Goal: Task Accomplishment & Management: Manage account settings

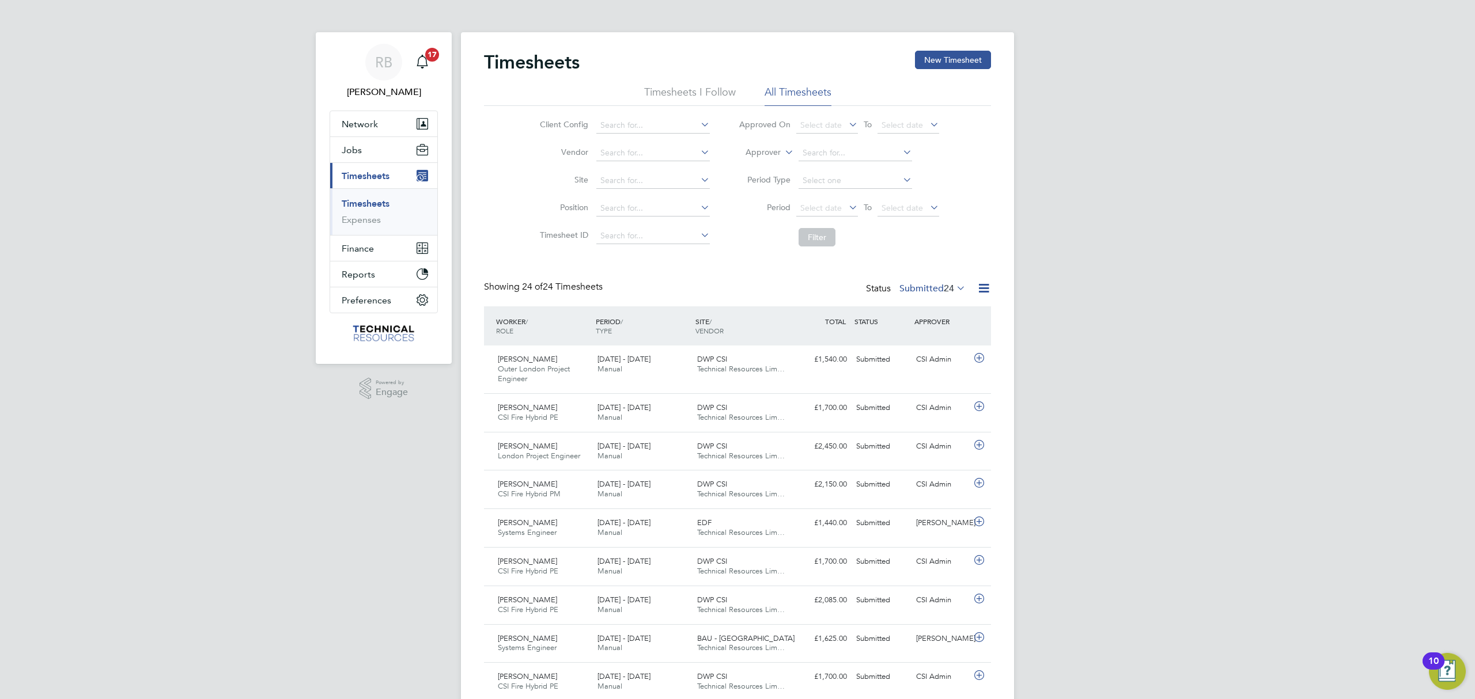
click at [954, 289] on icon at bounding box center [954, 288] width 0 height 16
click at [953, 306] on li "2784" at bounding box center [958, 309] width 24 height 16
click at [367, 130] on button "Network" at bounding box center [383, 123] width 107 height 25
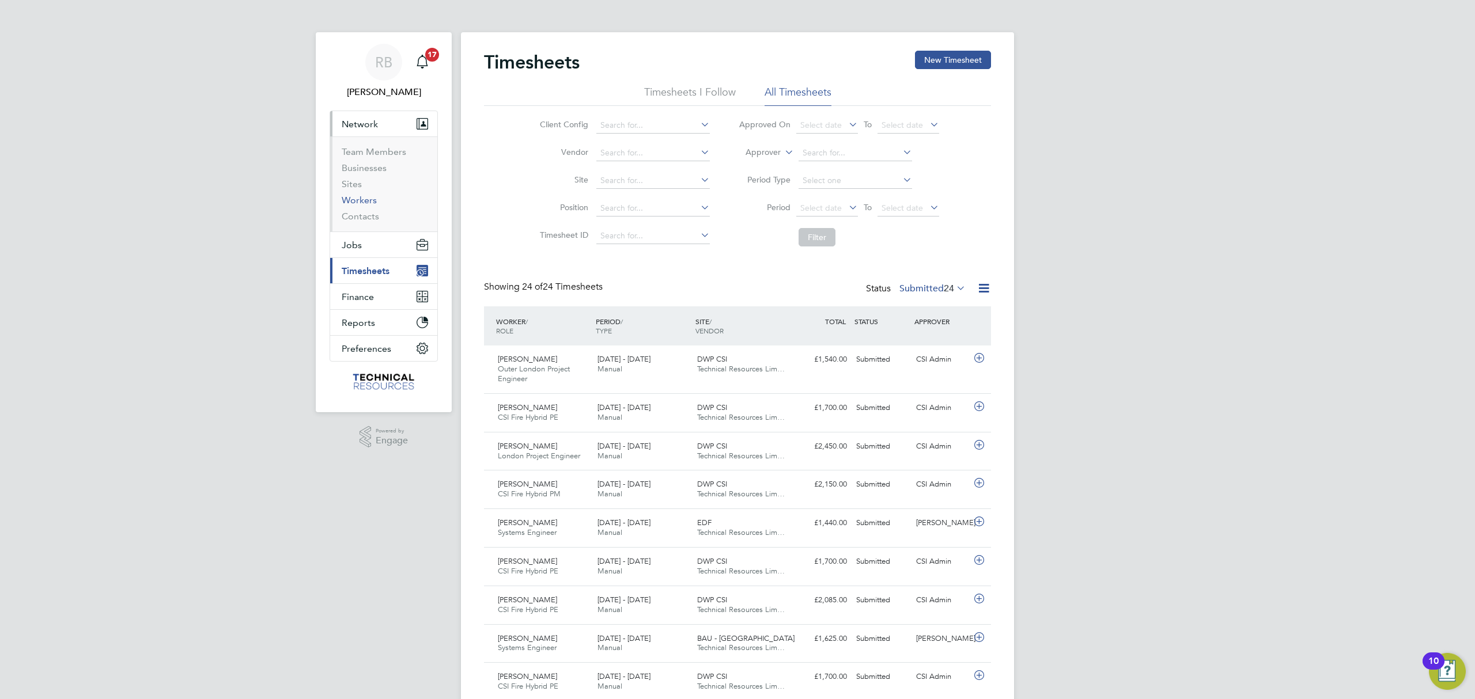
click at [351, 201] on link "Workers" at bounding box center [359, 200] width 35 height 11
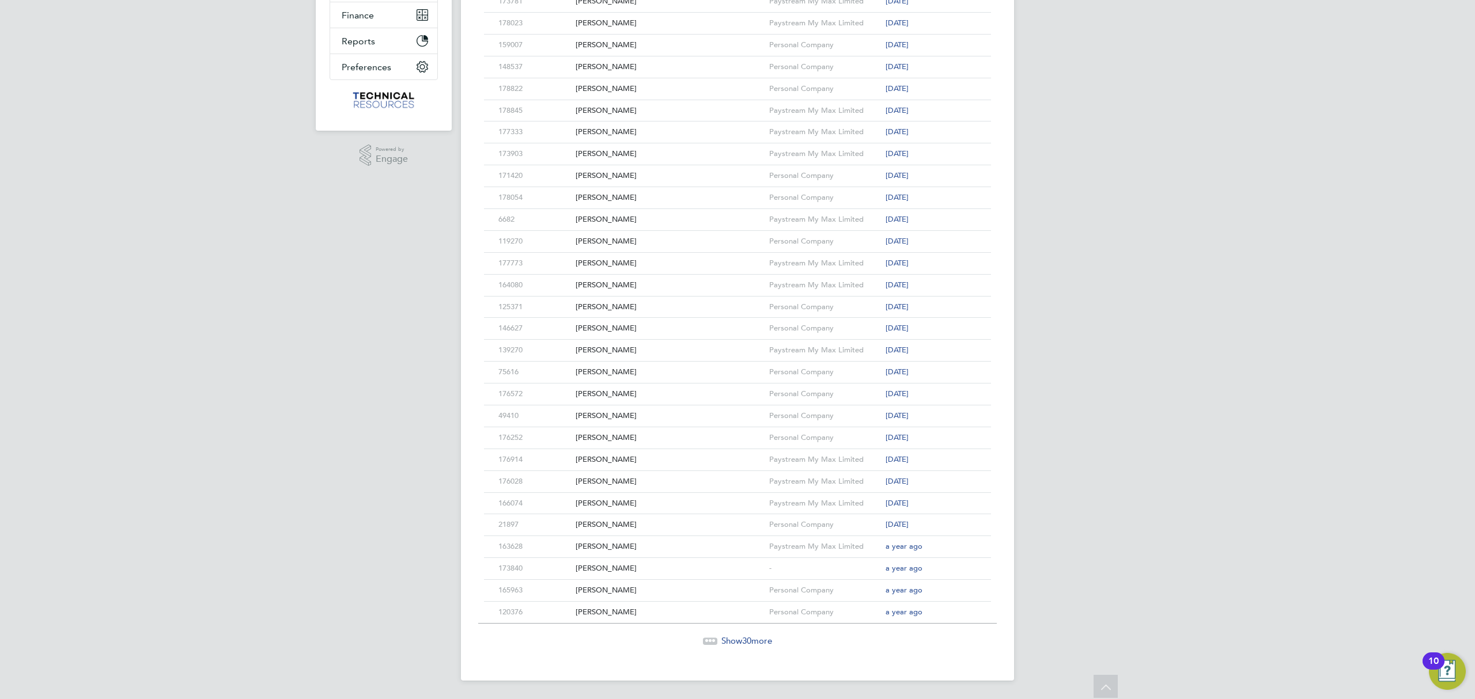
click at [745, 650] on div "Workers New Worker My Workers All Workers Search Registered Select date To Sele…" at bounding box center [737, 216] width 553 height 930
click at [751, 641] on span "30" at bounding box center [746, 640] width 9 height 11
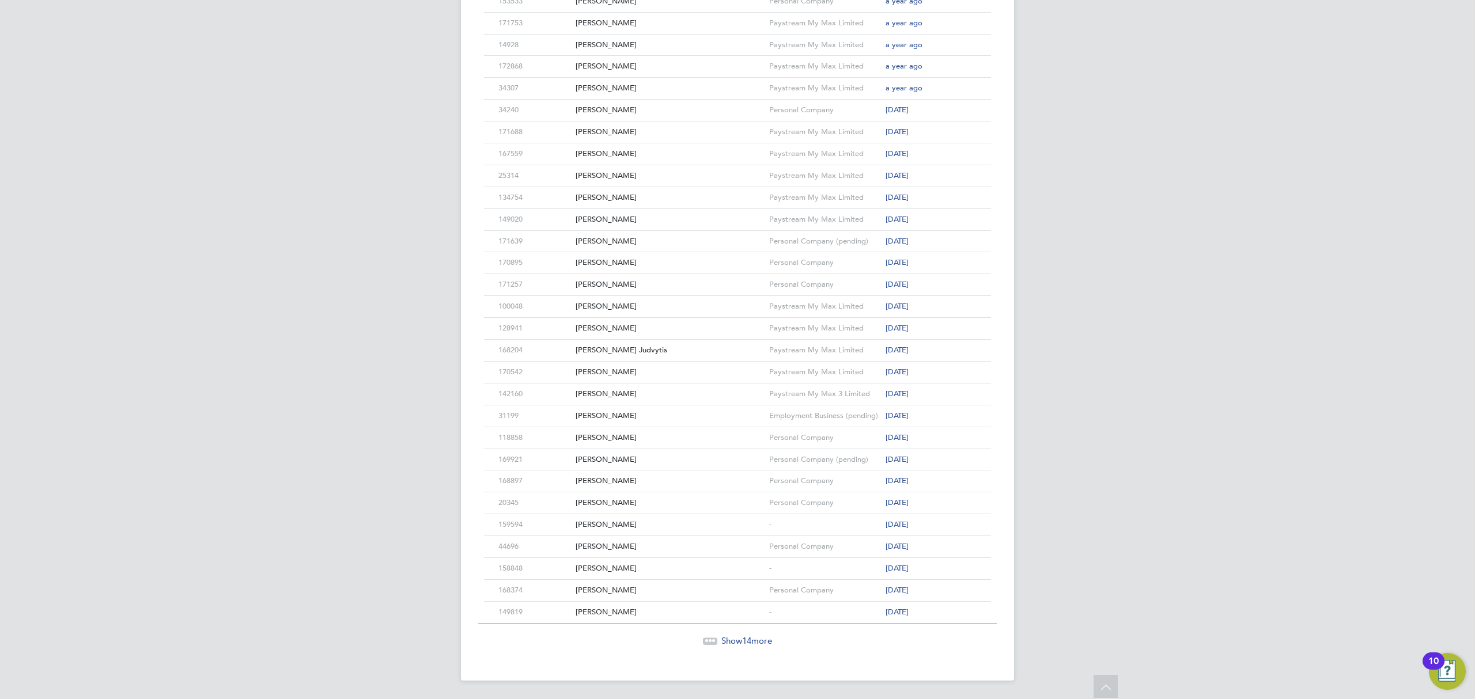
click at [730, 643] on span "Show 14 more" at bounding box center [746, 640] width 51 height 11
click at [968, 579] on icon at bounding box center [966, 581] width 12 height 14
click at [581, 581] on div "[PERSON_NAME]" at bounding box center [670, 581] width 194 height 21
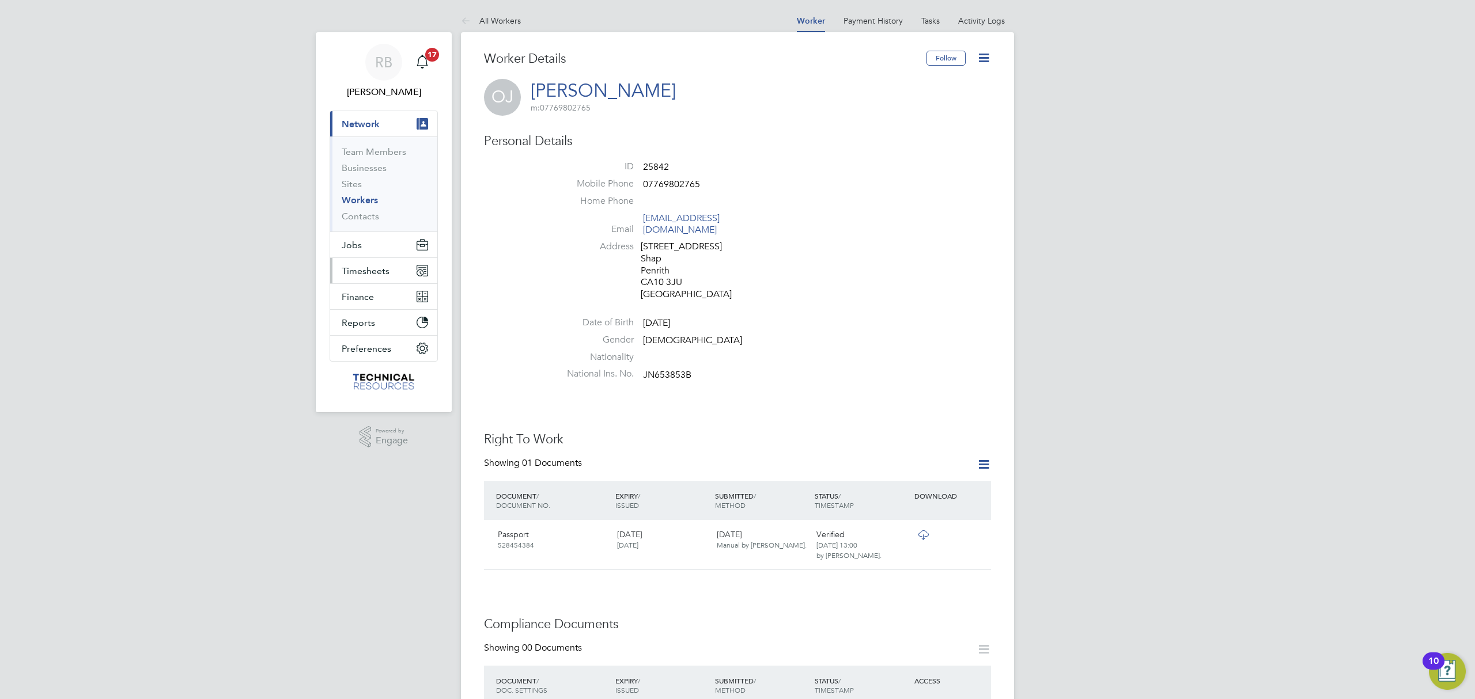
click at [372, 268] on span "Timesheets" at bounding box center [366, 271] width 48 height 11
click at [374, 131] on button "Current page: Network" at bounding box center [383, 123] width 107 height 25
click at [381, 273] on span "Timesheets" at bounding box center [366, 271] width 48 height 11
click at [370, 202] on link "Timesheets" at bounding box center [366, 203] width 48 height 11
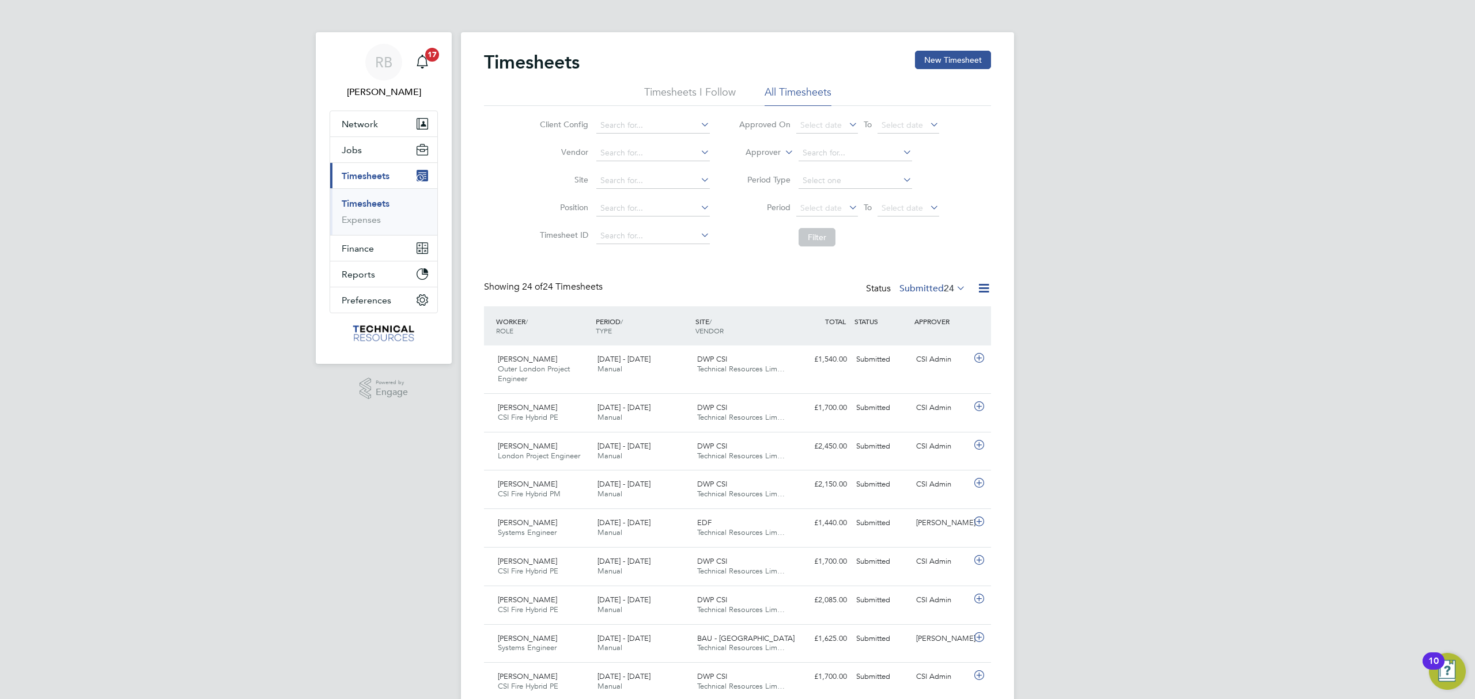
click at [954, 288] on icon at bounding box center [954, 288] width 0 height 16
click at [945, 58] on button "New Timesheet" at bounding box center [953, 60] width 76 height 18
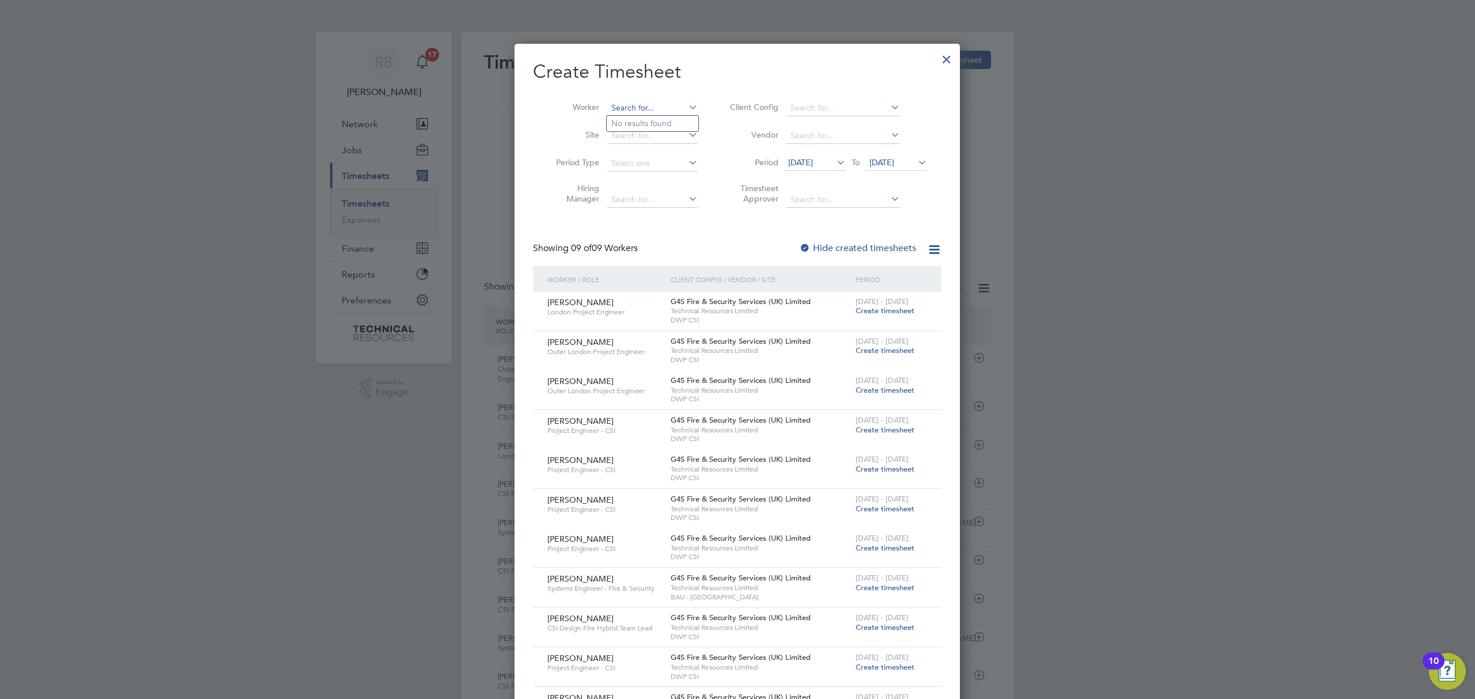
click at [630, 102] on input at bounding box center [652, 108] width 90 height 16
click at [680, 120] on b "Jone" at bounding box center [713, 124] width 67 height 10
type input "[PERSON_NAME]"
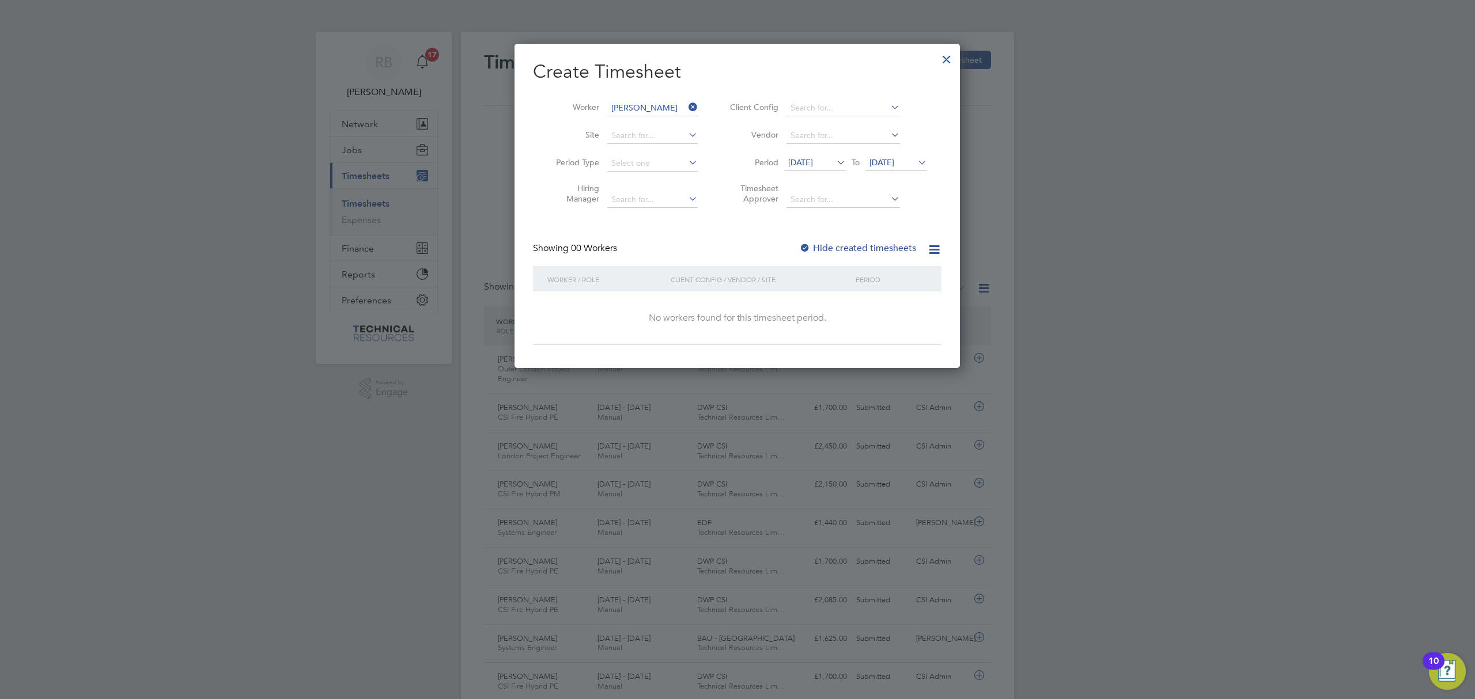
click at [824, 154] on li "Period 28 Jul 2025 To 04 Aug 2025" at bounding box center [826, 164] width 229 height 28
click at [813, 172] on li "Period 28 Jul 2025 To 04 Aug 2025" at bounding box center [826, 164] width 229 height 28
click at [810, 160] on span "28 Jul 2025" at bounding box center [800, 162] width 25 height 10
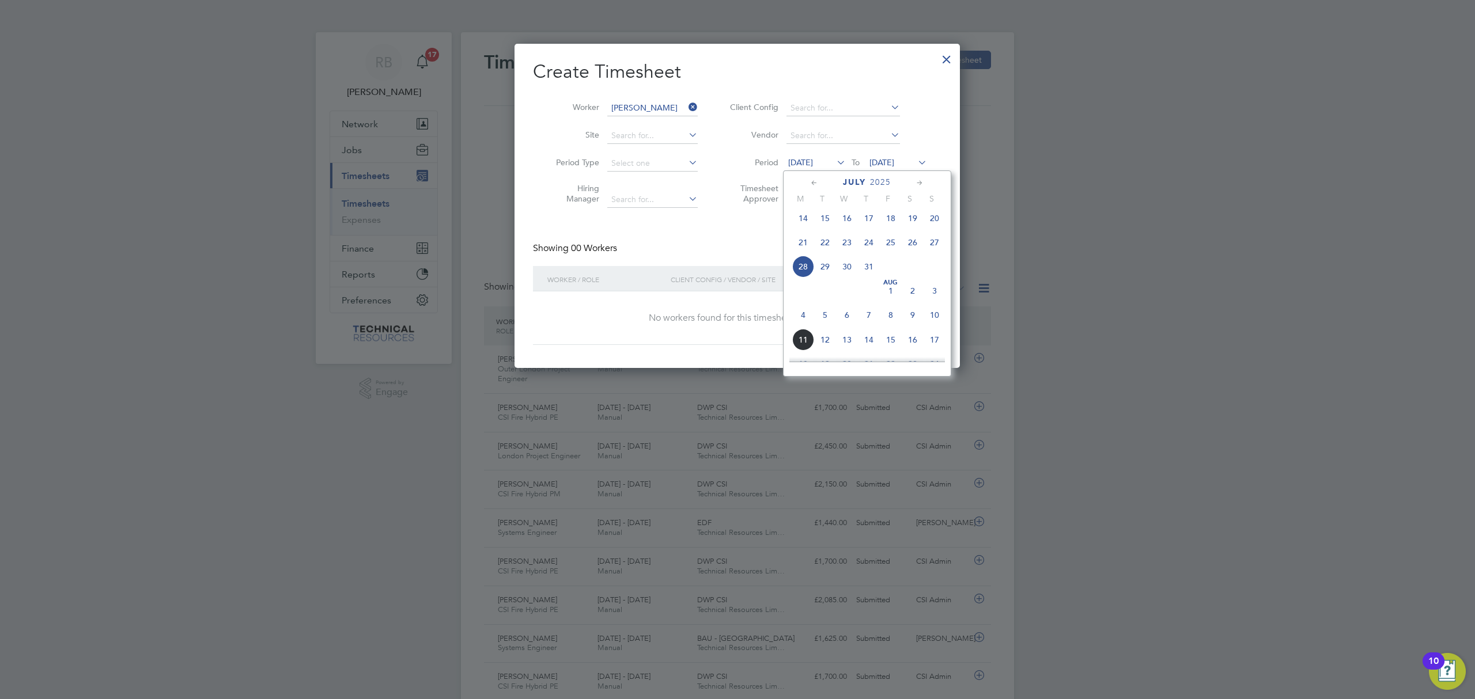
click at [805, 325] on span "4" at bounding box center [803, 315] width 22 height 22
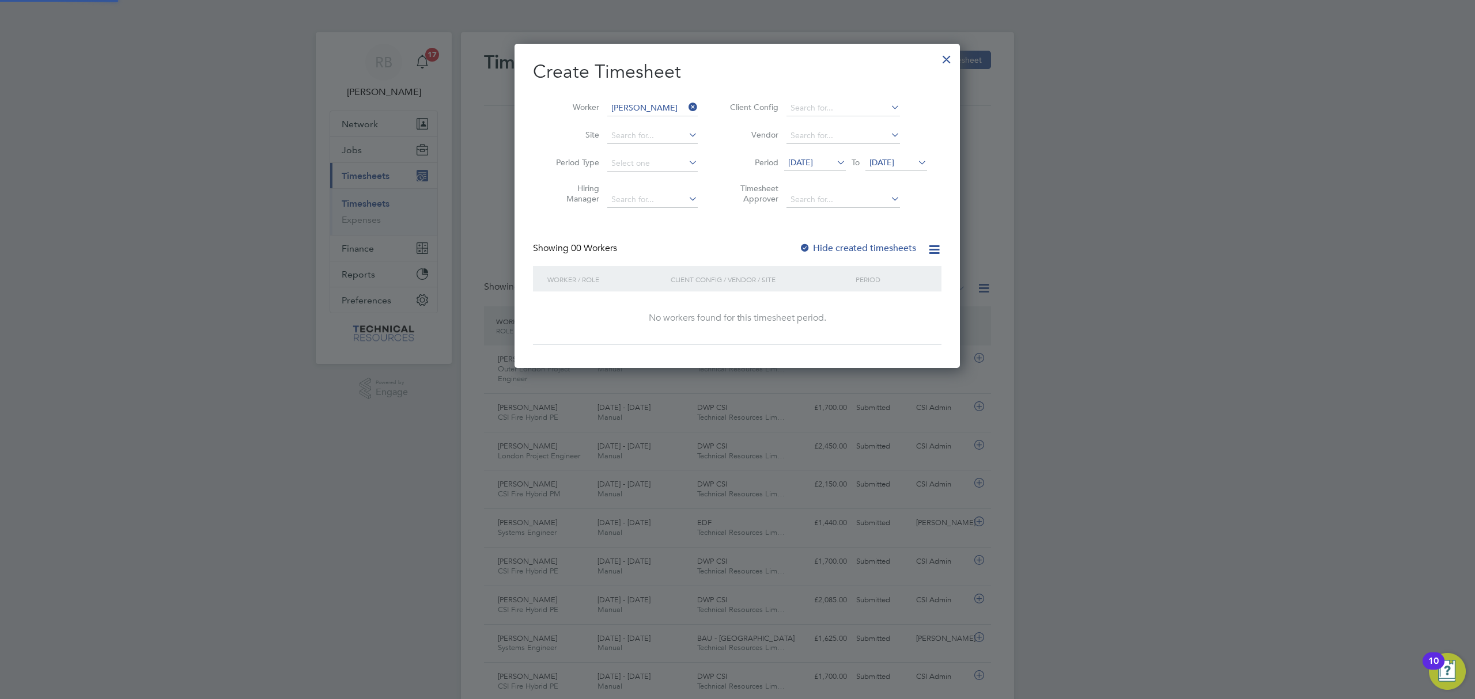
click at [894, 166] on span "04 Aug 2025" at bounding box center [881, 162] width 25 height 10
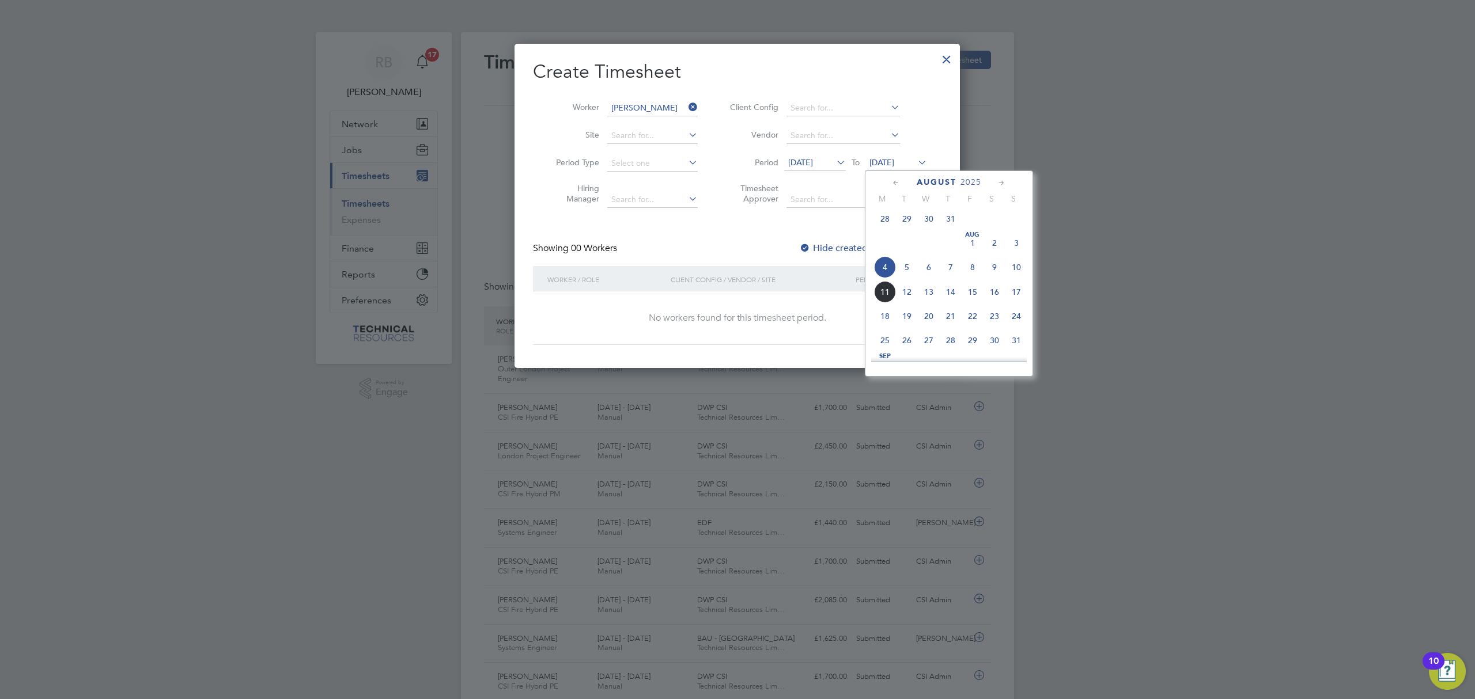
click at [884, 295] on span "11" at bounding box center [885, 292] width 22 height 22
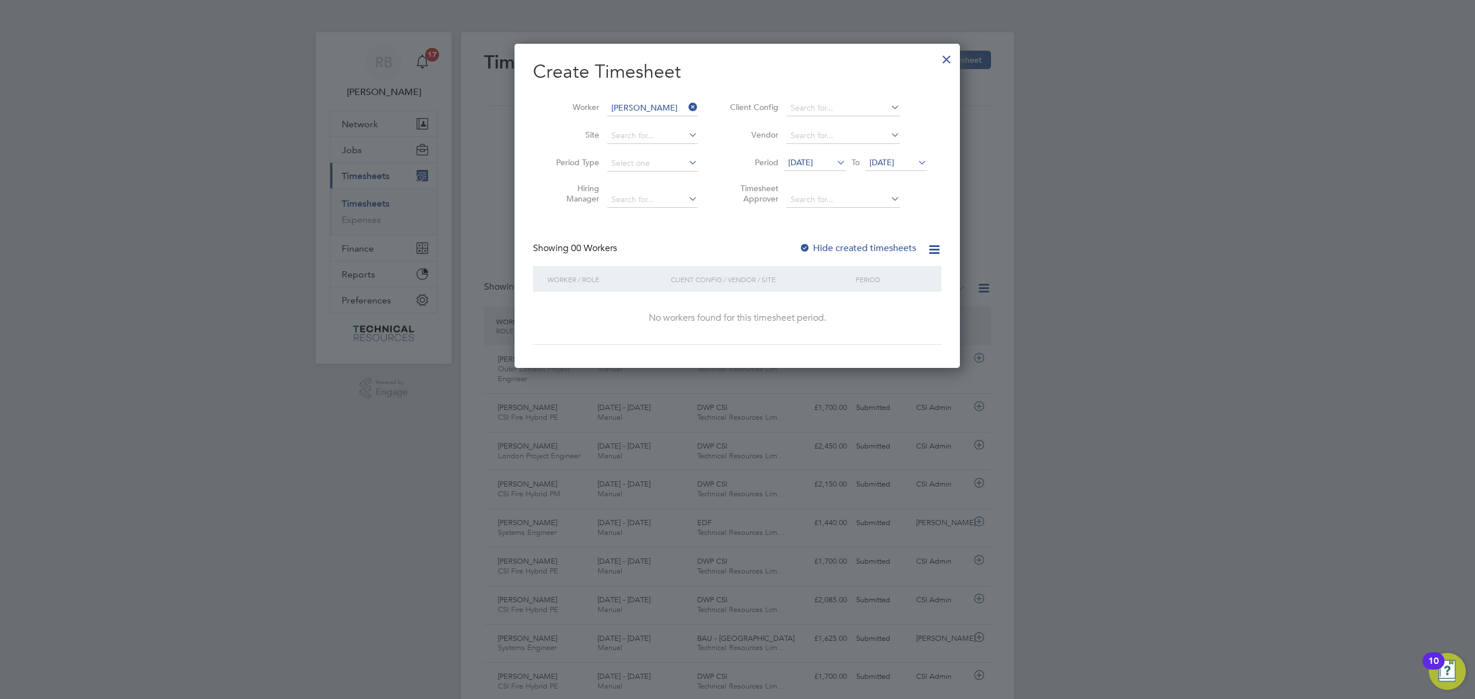
click at [881, 252] on label "Hide created timesheets" at bounding box center [857, 249] width 117 height 12
click at [946, 56] on div at bounding box center [946, 56] width 21 height 21
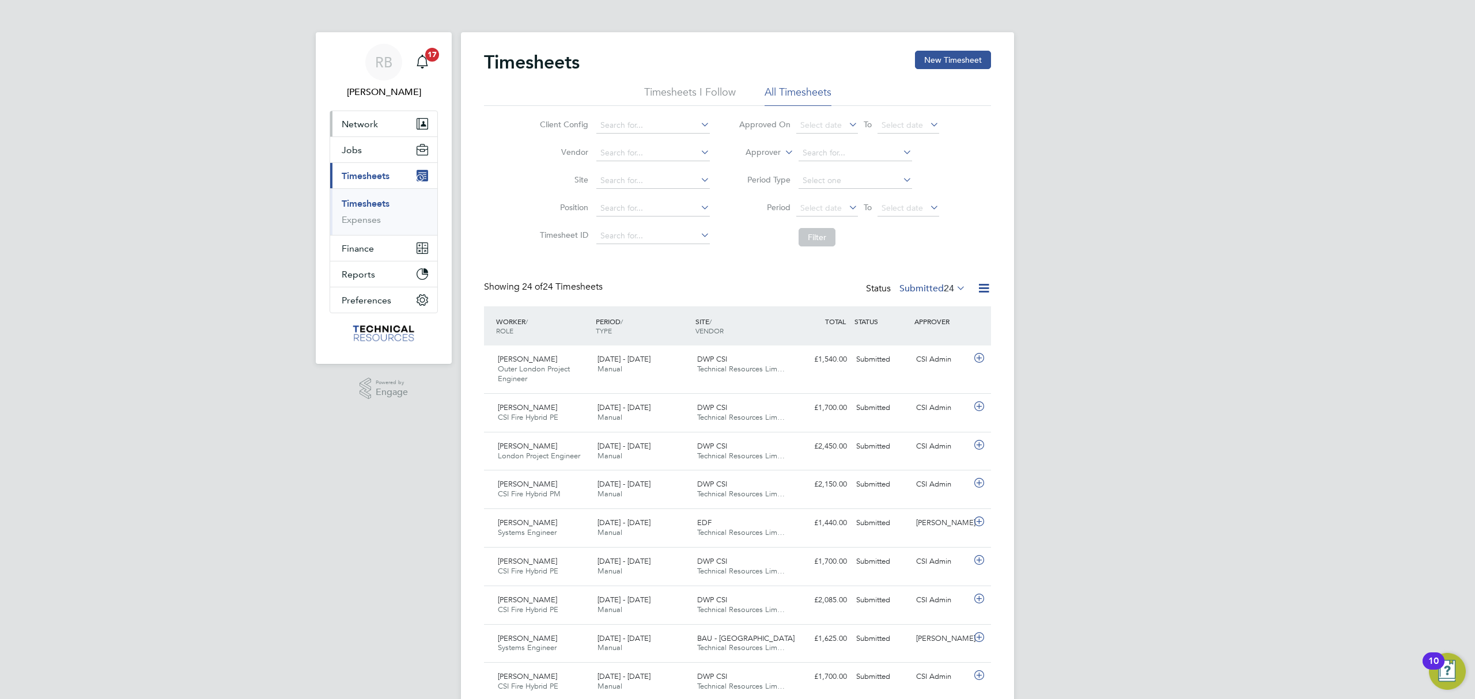
click at [432, 119] on button "Network" at bounding box center [383, 123] width 107 height 25
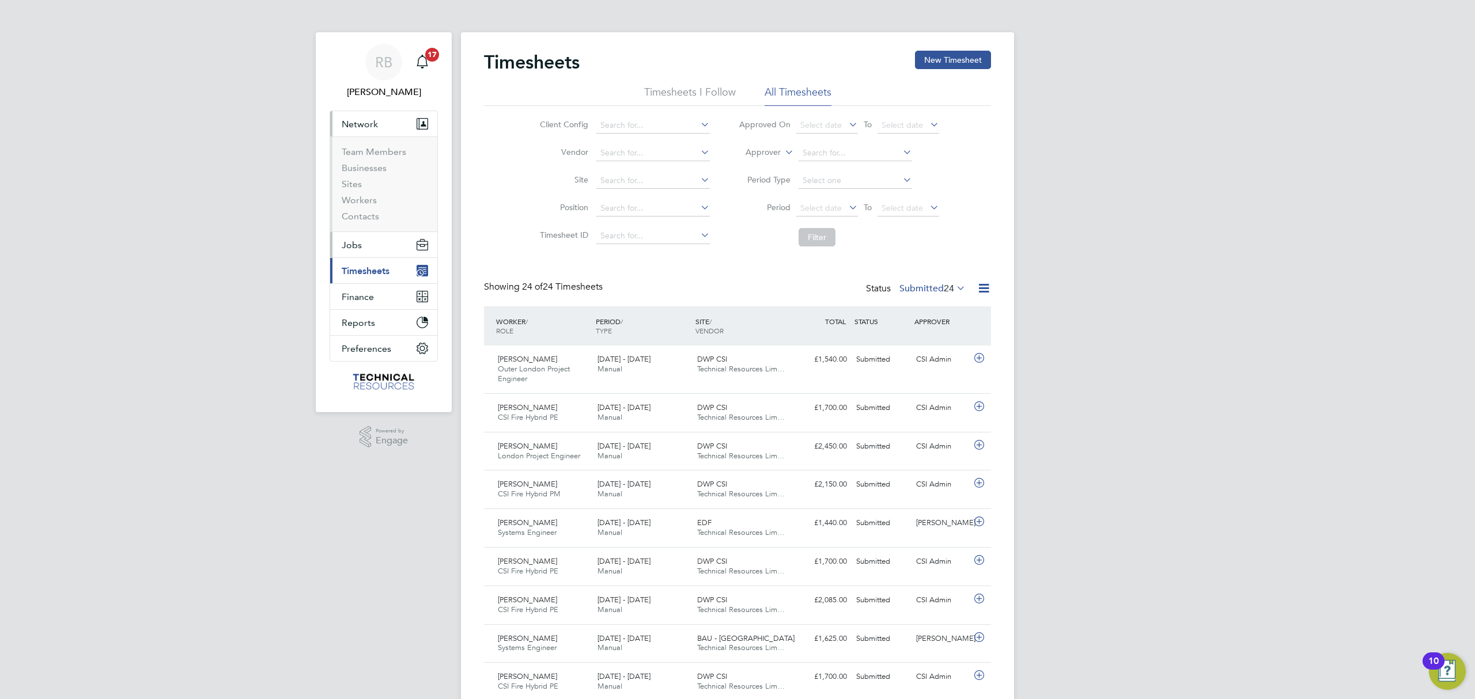
click at [403, 245] on button "Jobs" at bounding box center [383, 244] width 107 height 25
click at [372, 210] on link "Placements" at bounding box center [366, 210] width 48 height 11
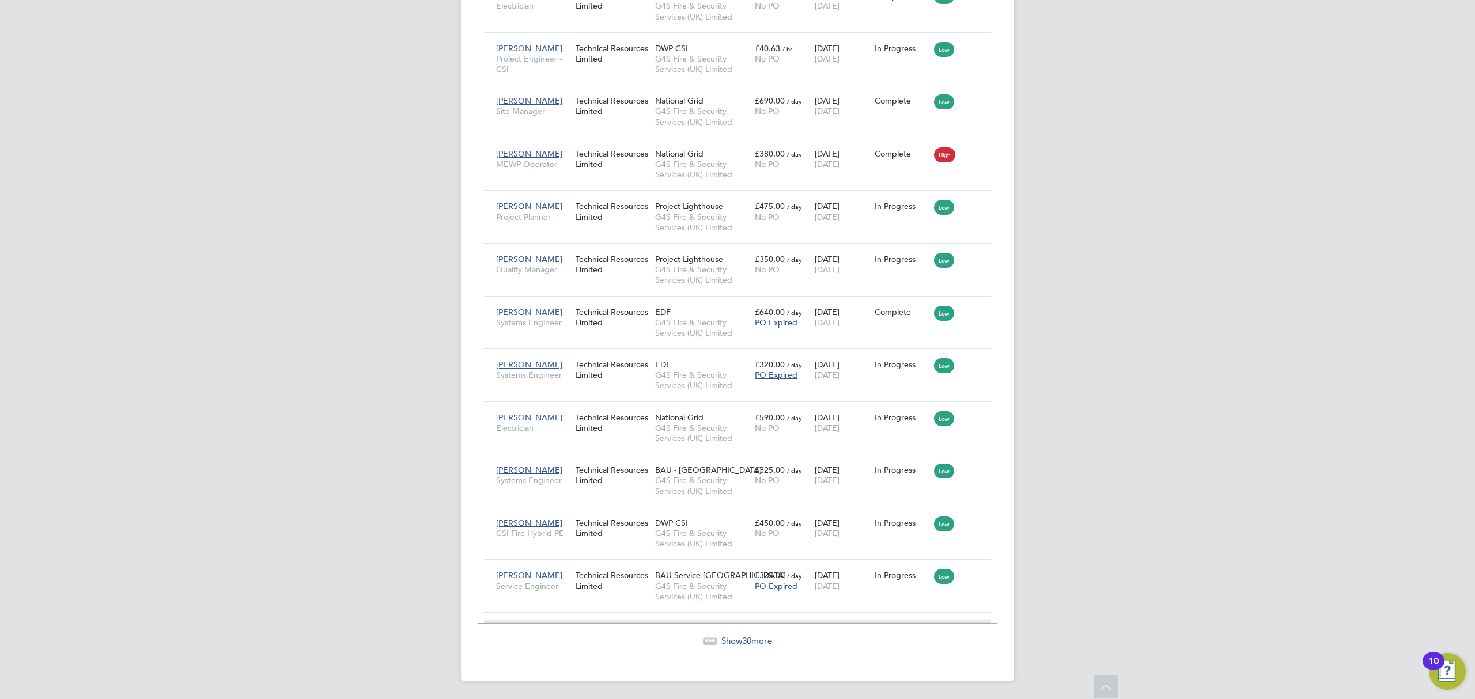
click at [752, 632] on div "Show 30 more" at bounding box center [737, 633] width 518 height 28
click at [749, 637] on span "30" at bounding box center [746, 640] width 9 height 11
click at [734, 637] on span "Show 15 more" at bounding box center [746, 640] width 51 height 11
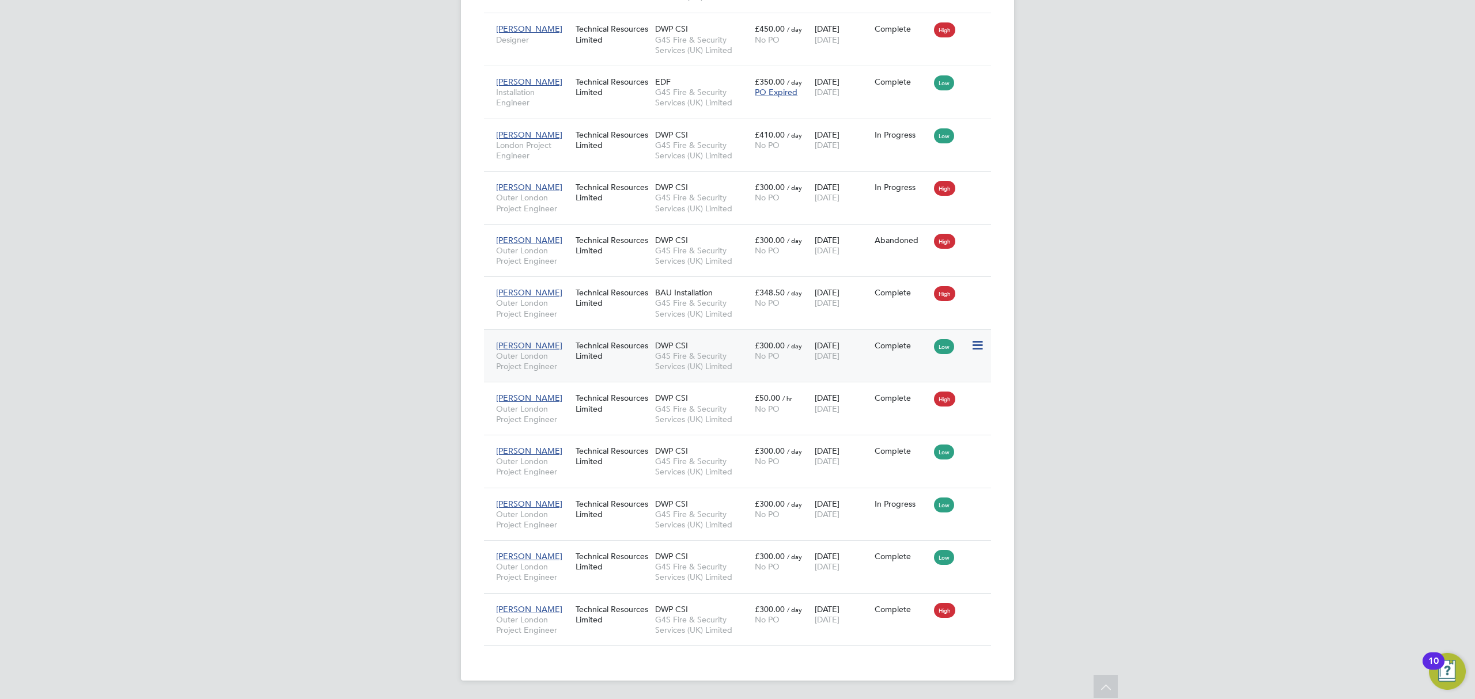
click at [979, 348] on icon at bounding box center [977, 346] width 12 height 14
click at [528, 351] on span "[PERSON_NAME]" at bounding box center [529, 345] width 66 height 10
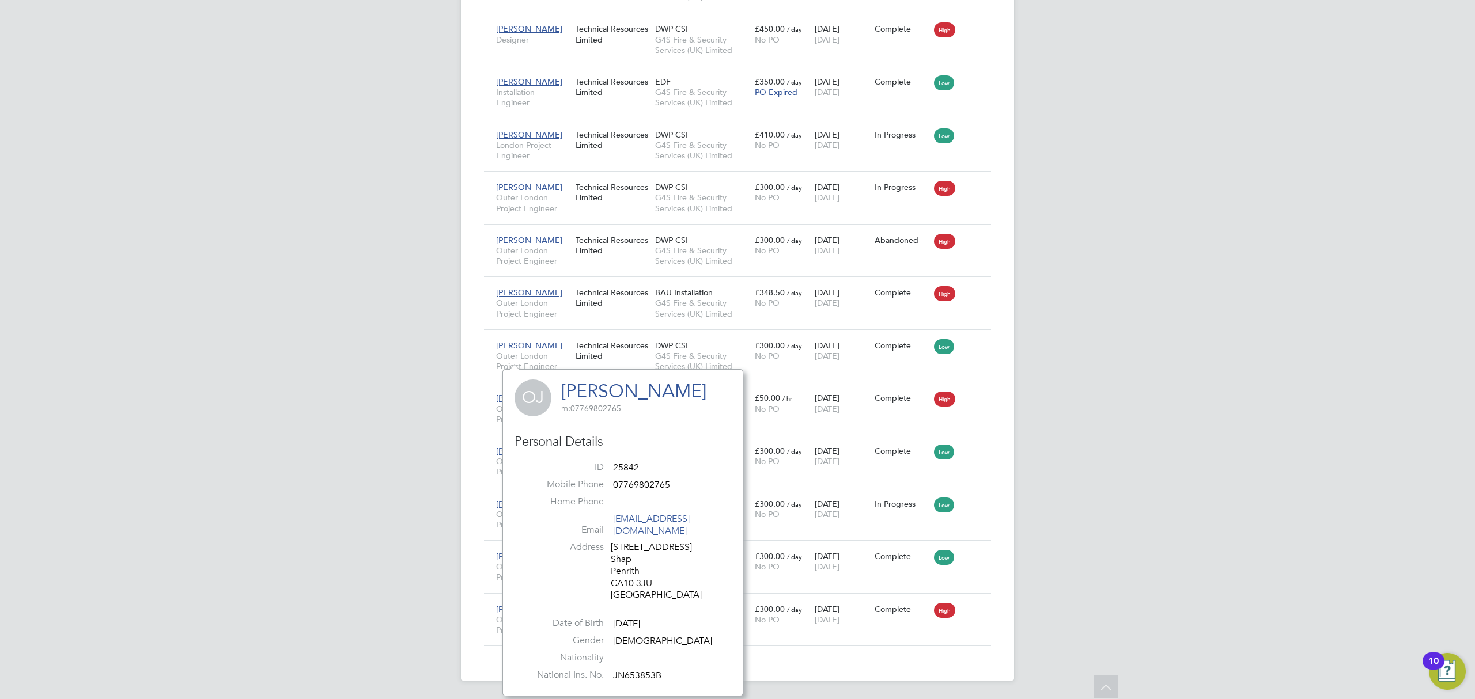
click at [593, 383] on link "[PERSON_NAME]" at bounding box center [633, 391] width 145 height 22
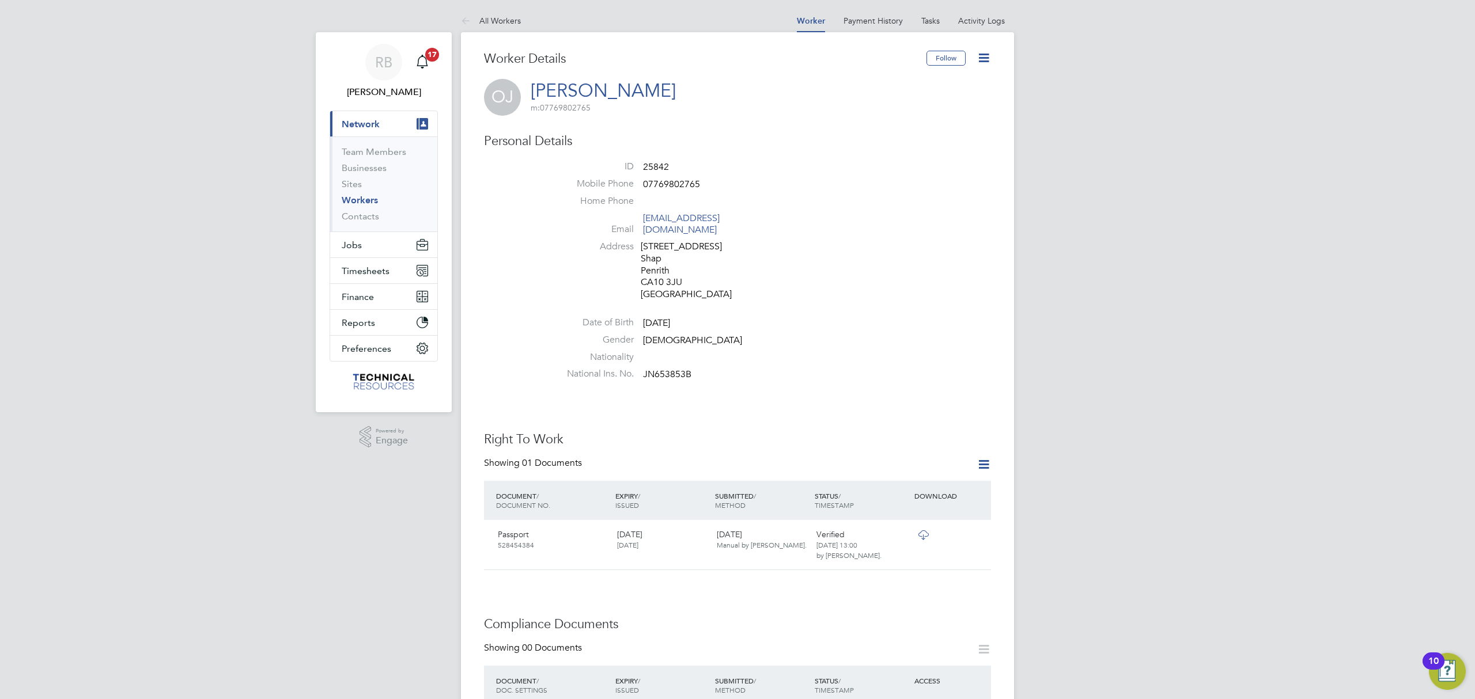
click at [987, 56] on icon at bounding box center [983, 58] width 14 height 14
click at [1157, 399] on div "RB Rianna Bowles Notifications 17 Applications: Current page: Network Team Memb…" at bounding box center [737, 640] width 1475 height 1281
click at [406, 252] on button "Jobs" at bounding box center [383, 244] width 107 height 25
click at [376, 210] on link "Placements" at bounding box center [366, 210] width 48 height 11
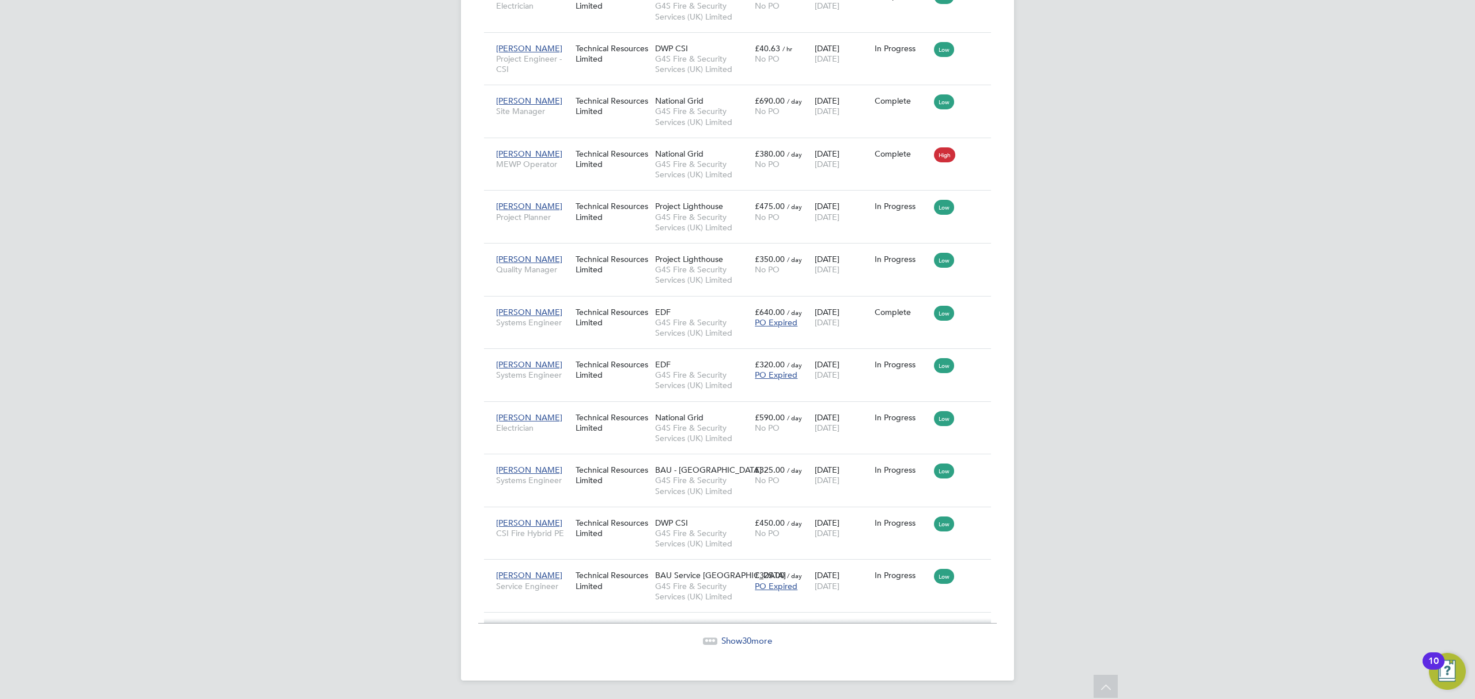
click at [721, 642] on span "Show 30 more" at bounding box center [746, 640] width 51 height 11
click at [722, 641] on span "Show 15 more" at bounding box center [746, 640] width 51 height 11
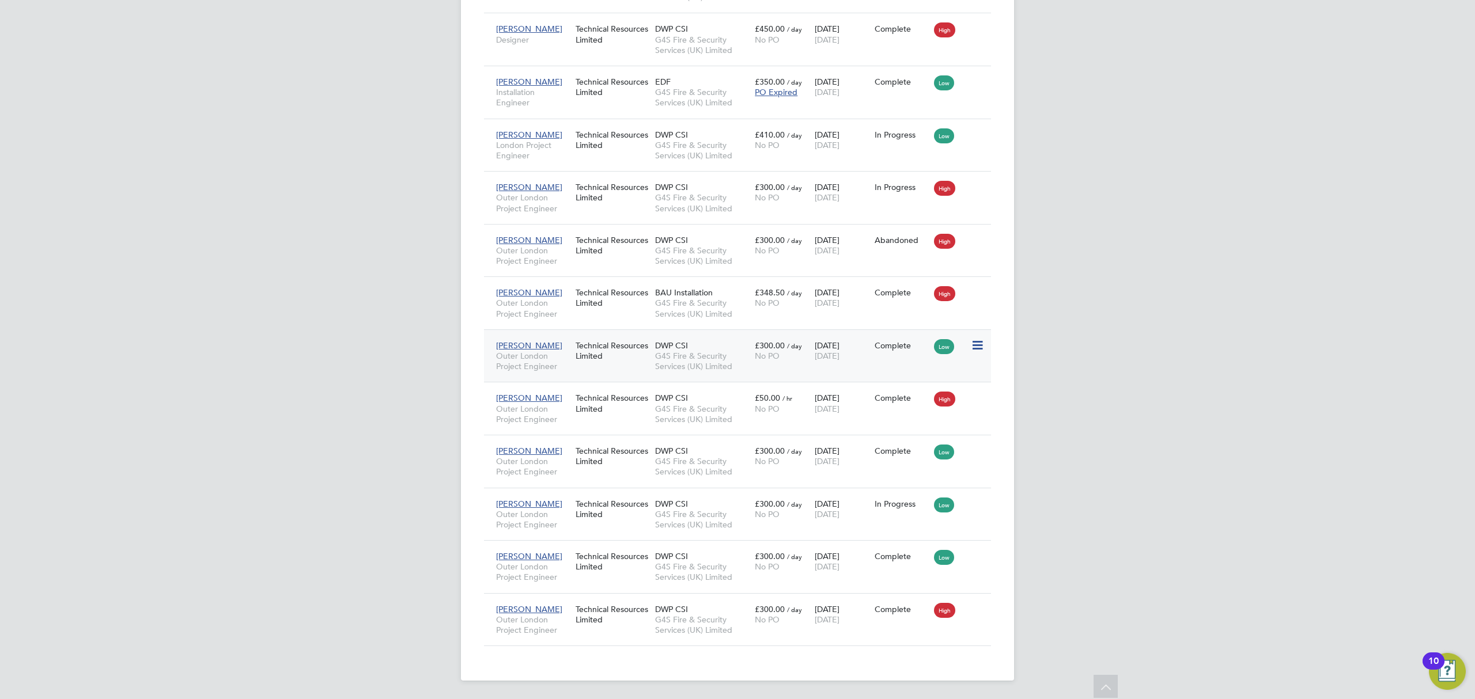
click at [833, 340] on div "10 Jul 2023 06 Aug 2025" at bounding box center [842, 351] width 60 height 32
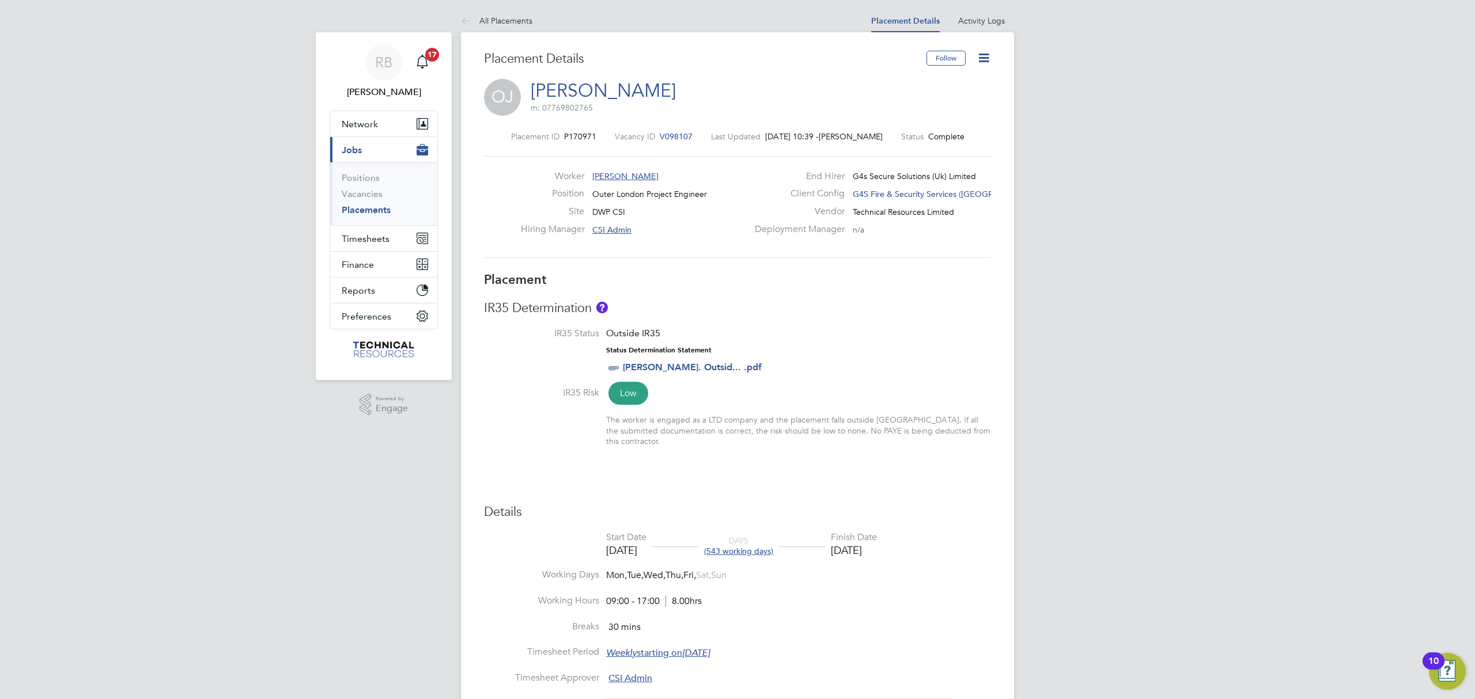
click at [984, 58] on icon at bounding box center [983, 58] width 14 height 14
click at [959, 84] on li "Edit Placement e" at bounding box center [946, 85] width 85 height 16
type input "CSI Admin"
type input "[DATE]"
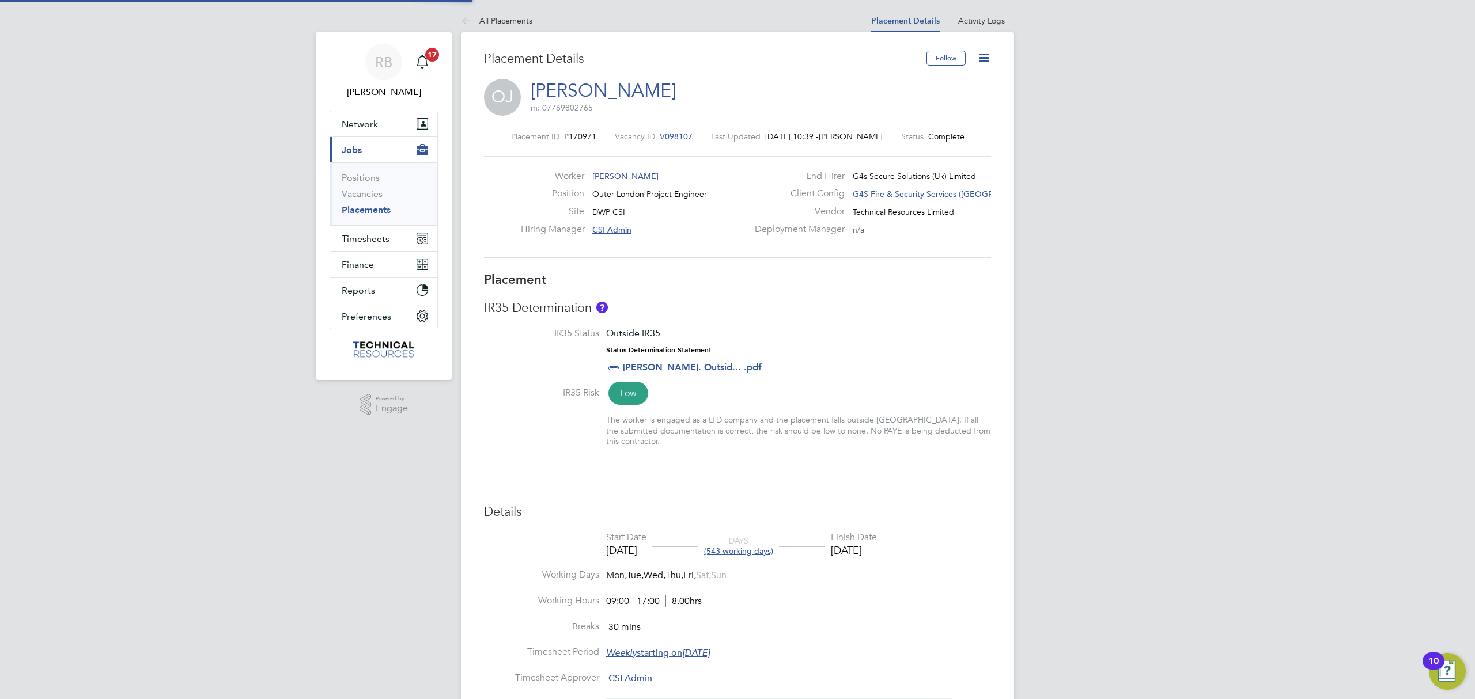
type input "[DATE]"
type input "09:00"
type input "17:00"
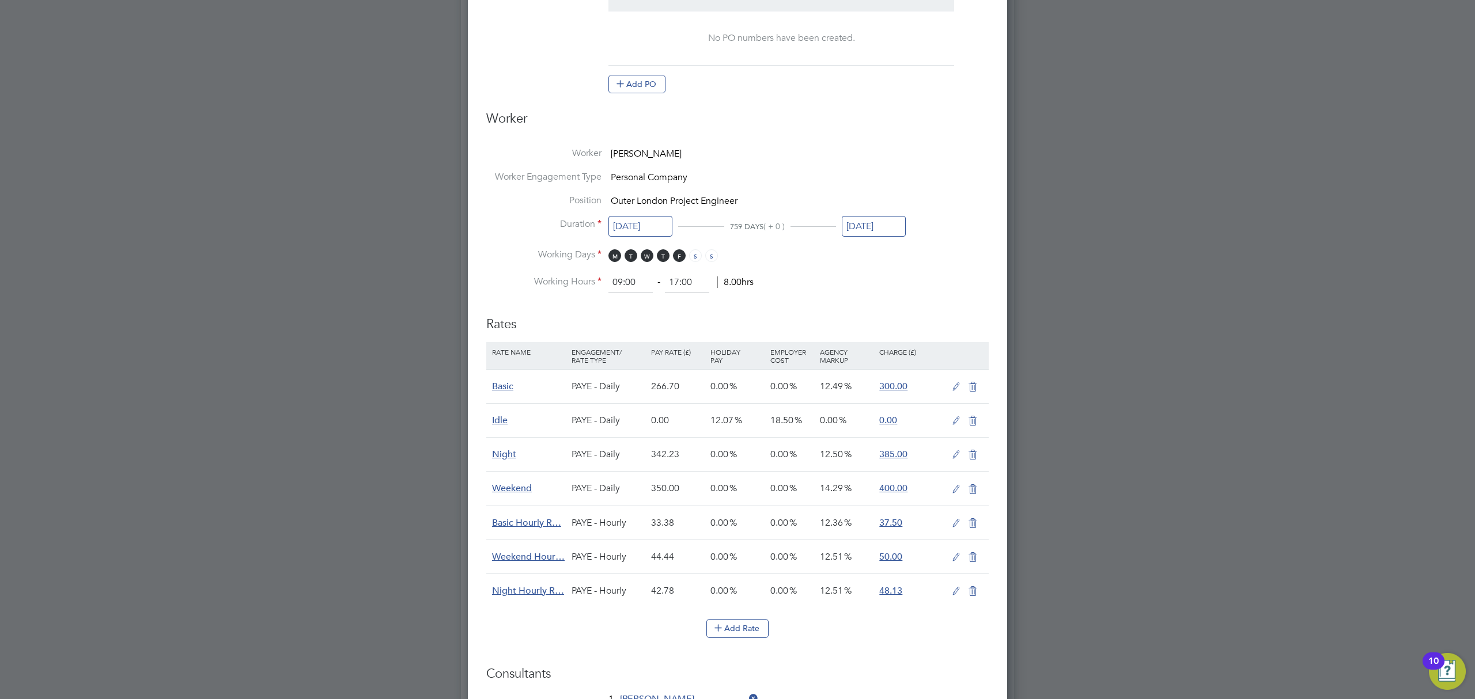
click at [858, 232] on input "[DATE]" at bounding box center [874, 226] width 64 height 21
click at [997, 339] on span "10" at bounding box center [993, 332] width 22 height 22
type input "[DATE]"
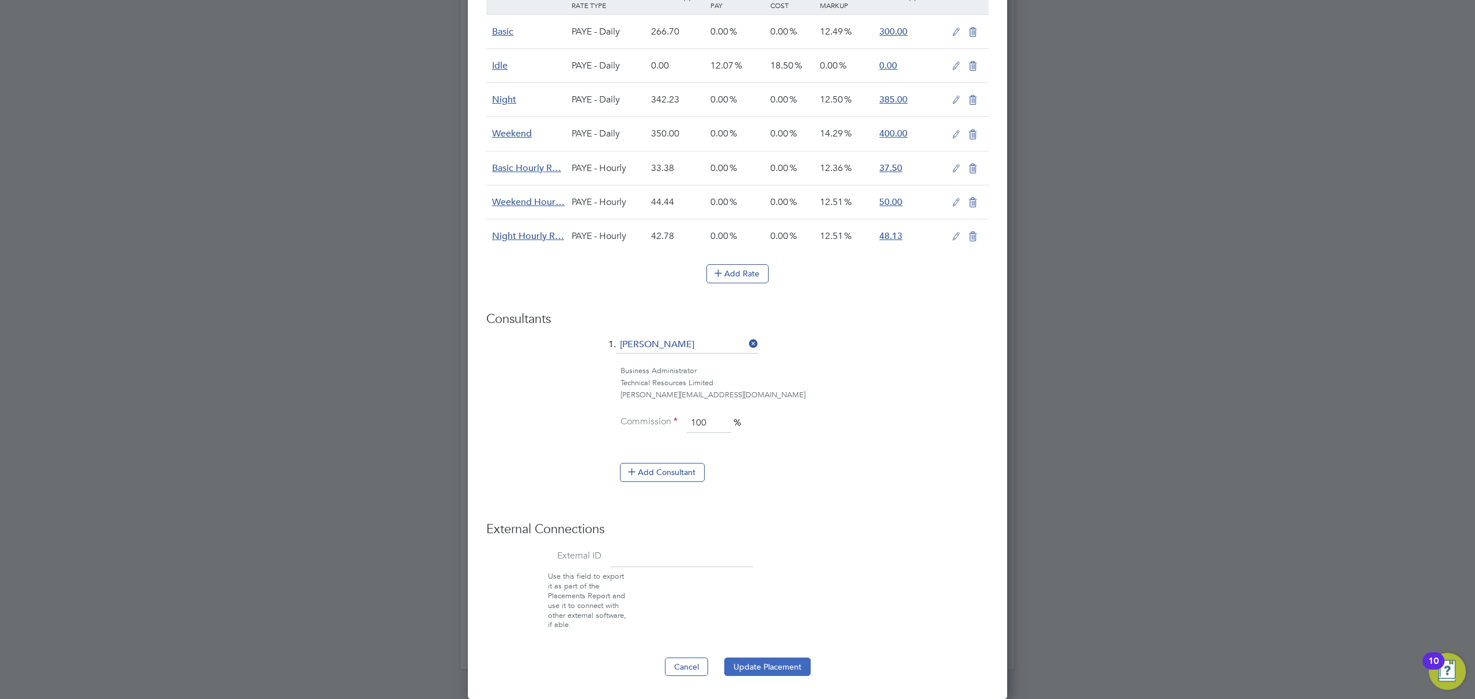
click at [779, 671] on button "Update Placement" at bounding box center [767, 667] width 86 height 18
